Goal: Use online tool/utility: Utilize a website feature to perform a specific function

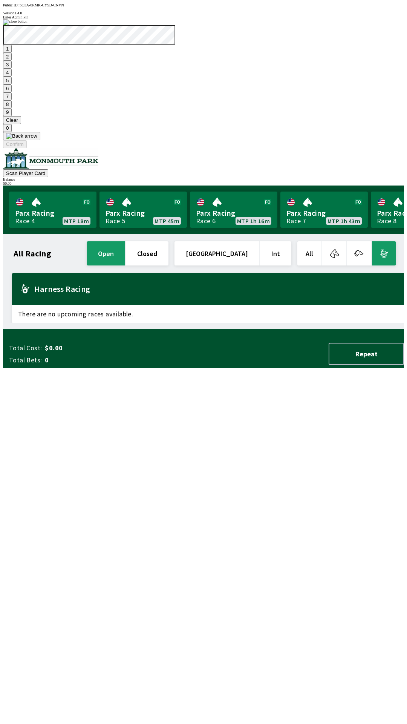
click at [12, 116] on button "9" at bounding box center [7, 112] width 9 height 8
click at [21, 124] on button "Clear" at bounding box center [12, 120] width 18 height 8
click at [12, 69] on button "3" at bounding box center [7, 65] width 9 height 8
click at [40, 140] on button at bounding box center [21, 136] width 37 height 8
click at [12, 53] on button "1" at bounding box center [7, 49] width 9 height 8
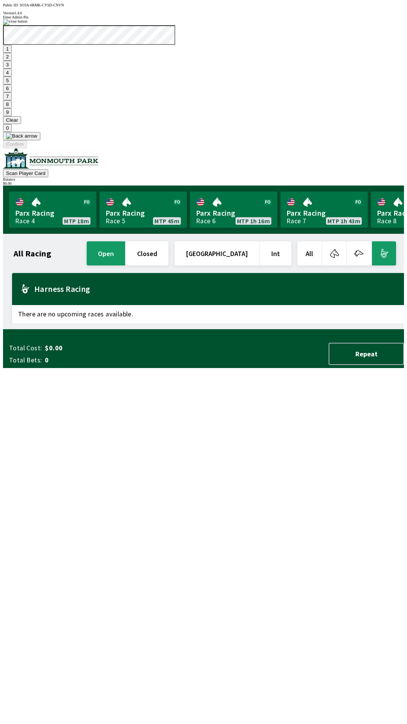
click at [12, 116] on button "9" at bounding box center [7, 112] width 9 height 8
click at [12, 100] on button "7" at bounding box center [7, 96] width 9 height 8
click at [12, 69] on button "3" at bounding box center [7, 65] width 9 height 8
click at [27, 148] on button "Confirm" at bounding box center [15, 144] width 24 height 8
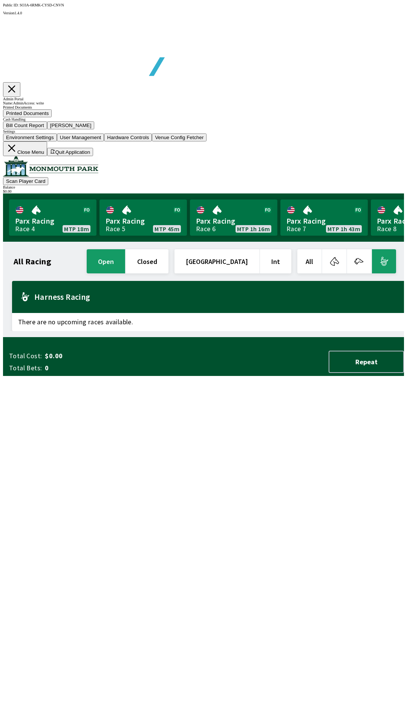
click at [47, 129] on button "Bill Count Report" at bounding box center [25, 125] width 44 height 8
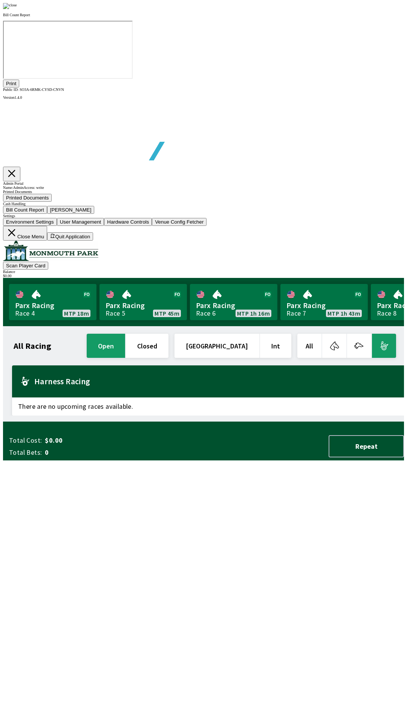
click at [19, 87] on button "Print" at bounding box center [11, 84] width 16 height 8
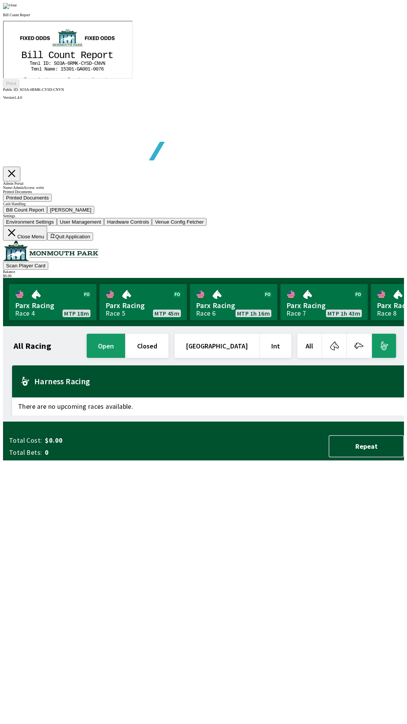
click at [309, 17] on p "Bill Count Report" at bounding box center [203, 15] width 401 height 4
click at [17, 9] on img at bounding box center [10, 6] width 14 height 6
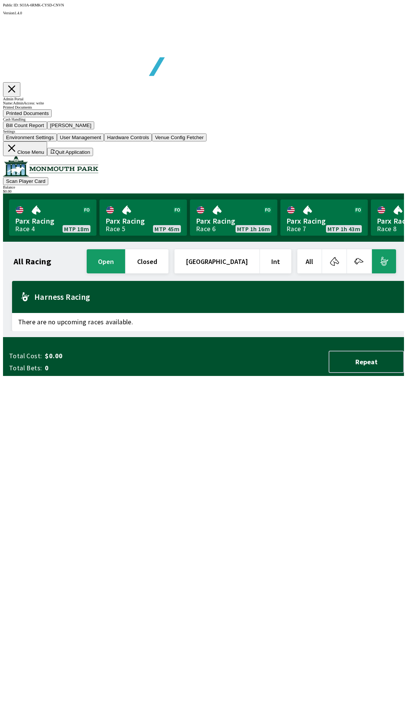
click at [95, 129] on button "[PERSON_NAME]" at bounding box center [70, 125] width 47 height 8
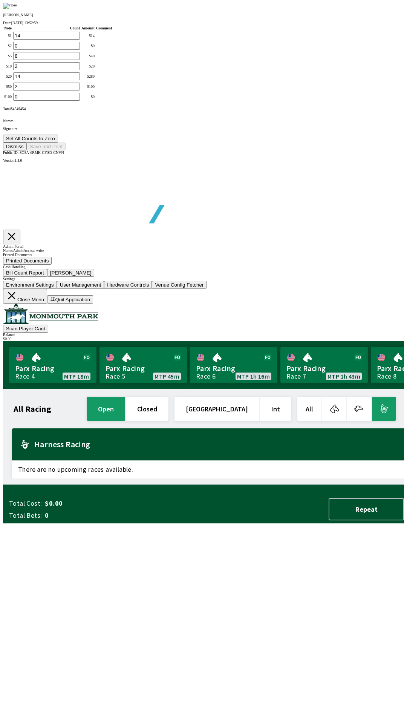
click at [58, 142] on button "Set All Counts to Zero" at bounding box center [30, 139] width 55 height 8
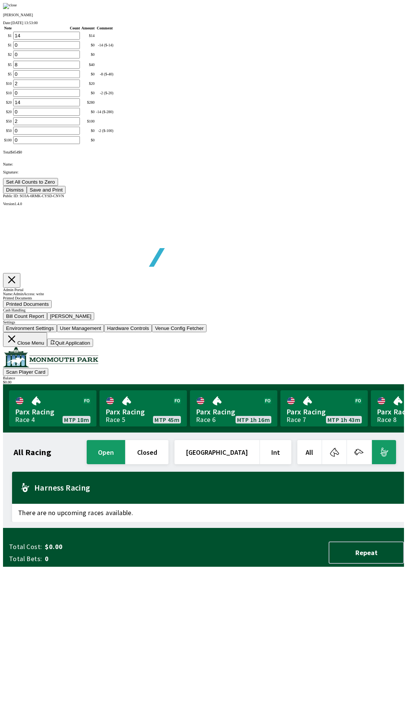
click at [66, 194] on button "Save and Print" at bounding box center [46, 190] width 39 height 8
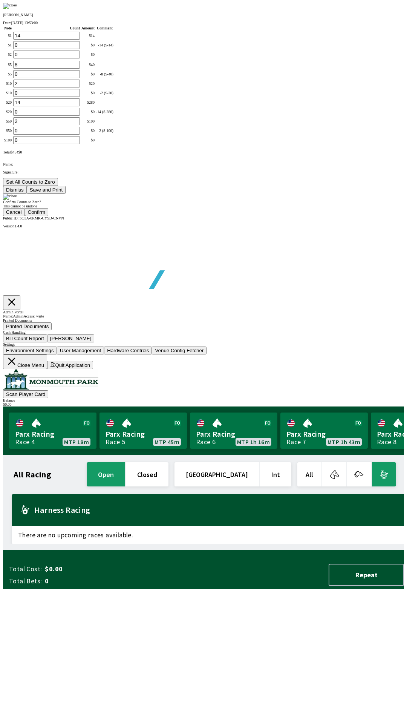
click at [49, 216] on button "Confirm" at bounding box center [37, 212] width 24 height 8
type input "0"
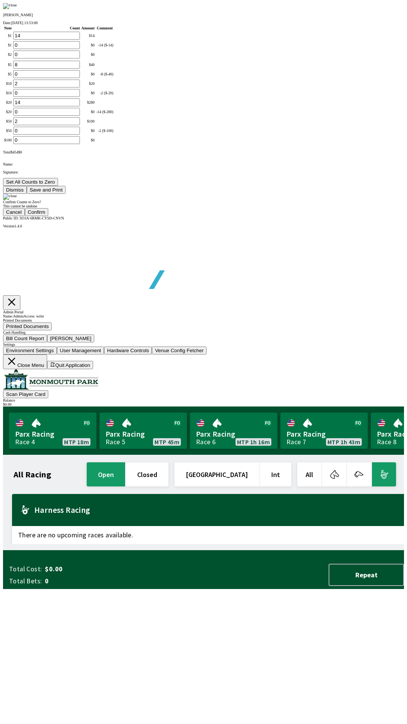
type input "0"
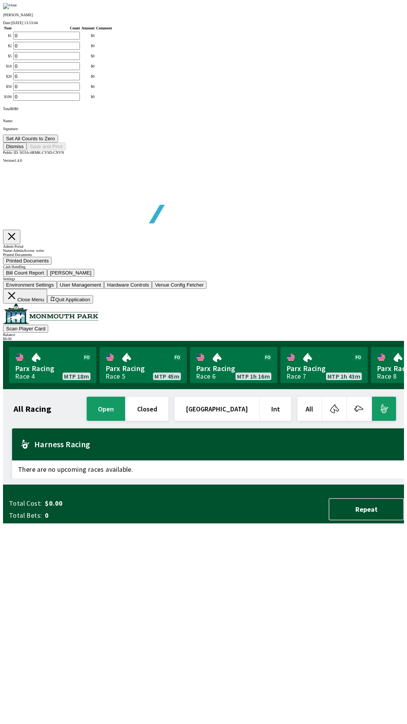
click at [27, 150] on button "Dismiss" at bounding box center [15, 146] width 24 height 8
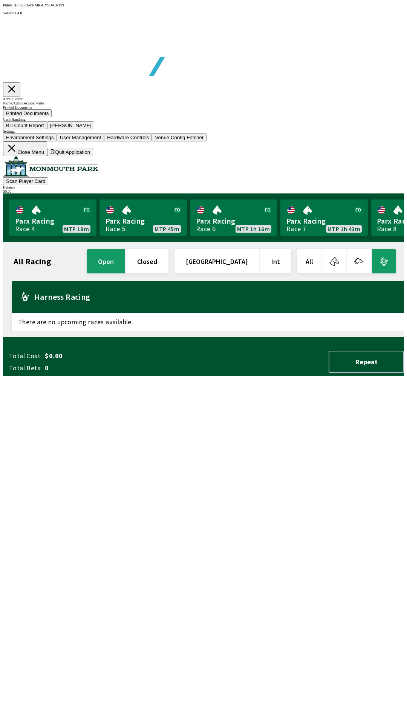
click at [47, 156] on button "Close Menu" at bounding box center [25, 148] width 44 height 15
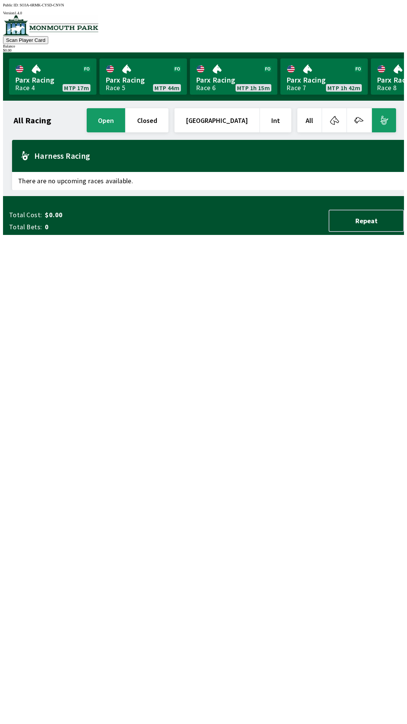
click at [310, 116] on button "All" at bounding box center [309, 120] width 24 height 24
